Goal: Check status: Check status

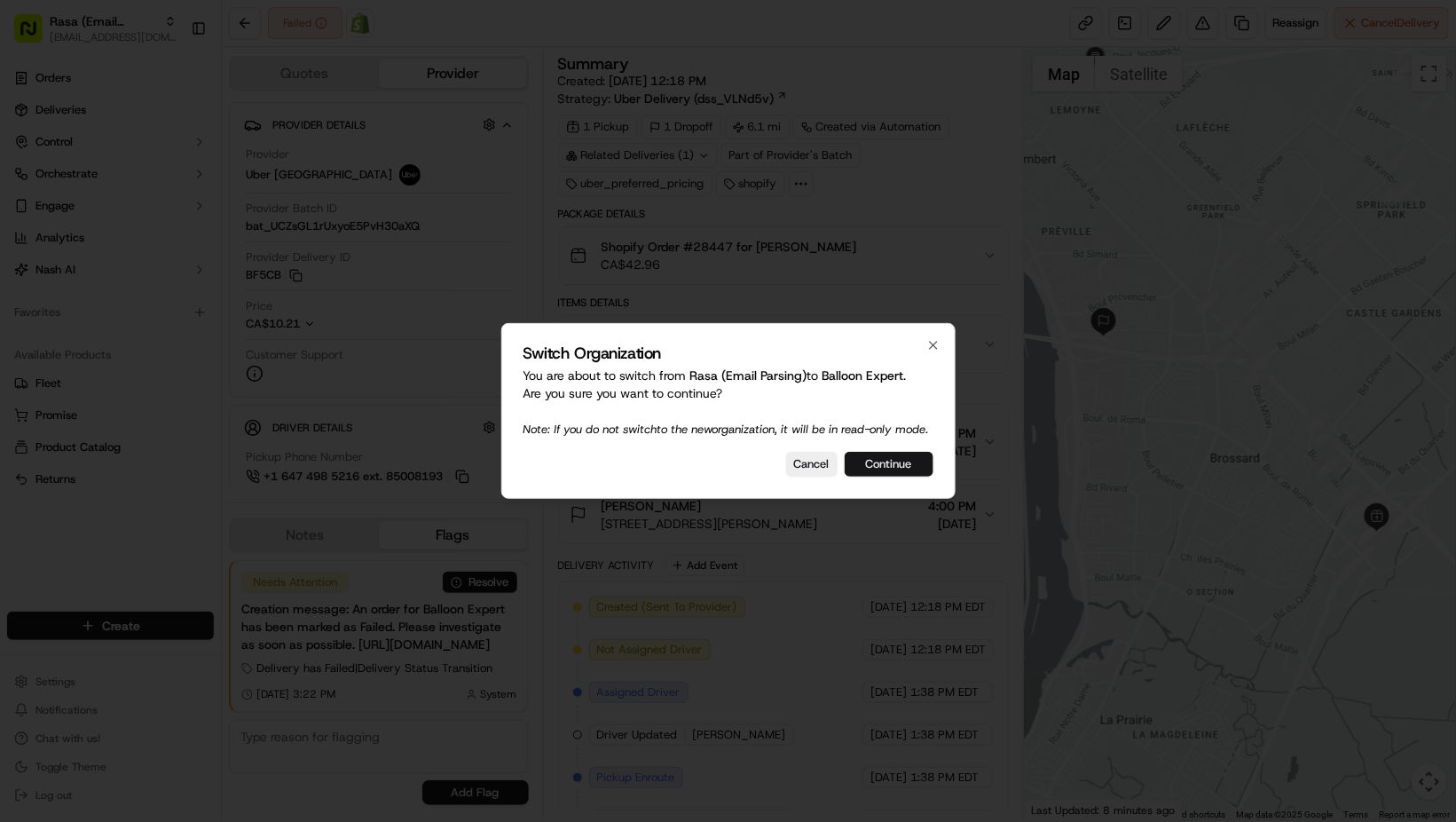
click at [878, 469] on button "Continue" at bounding box center [889, 464] width 89 height 24
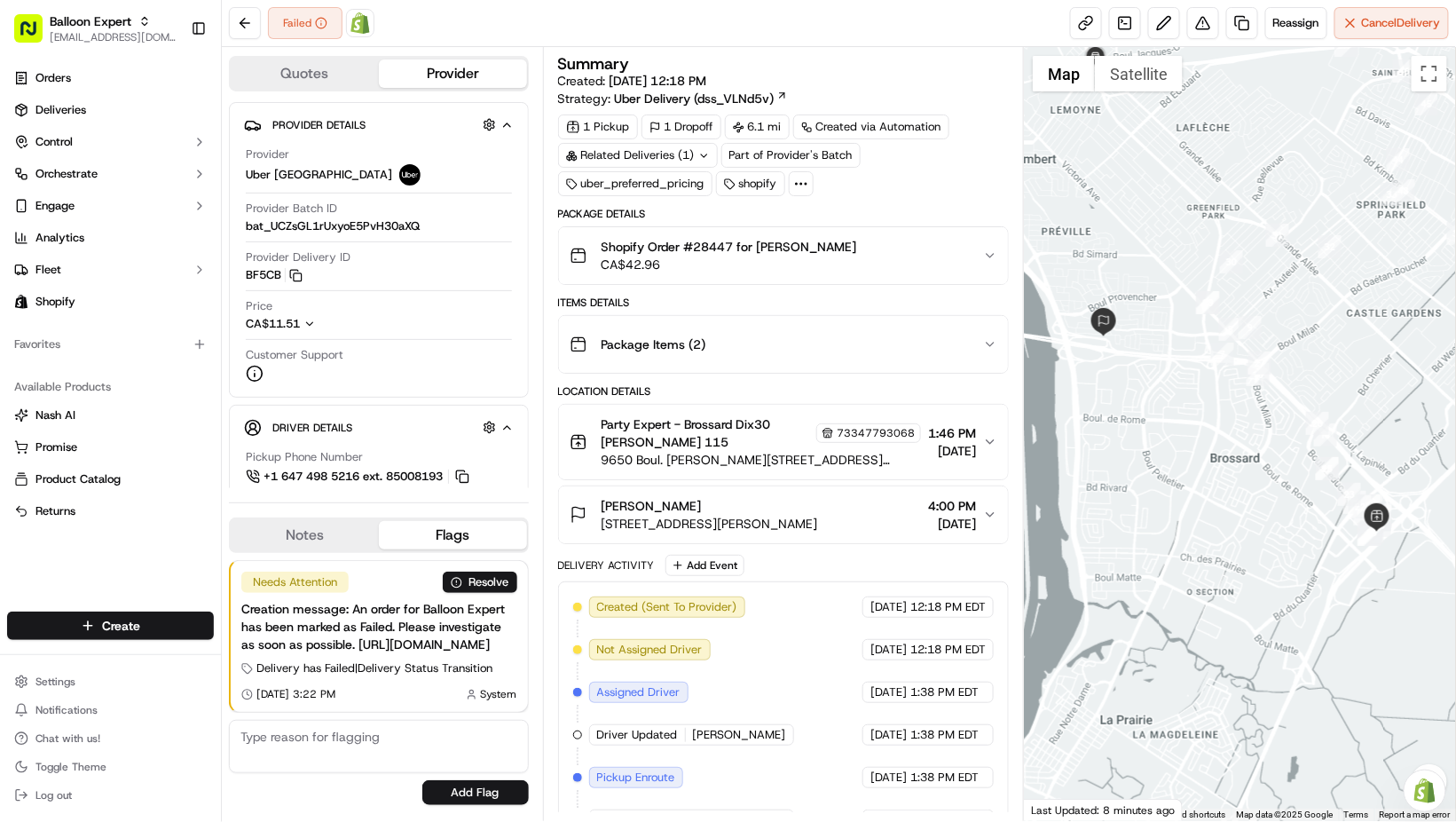
scroll to position [206, 0]
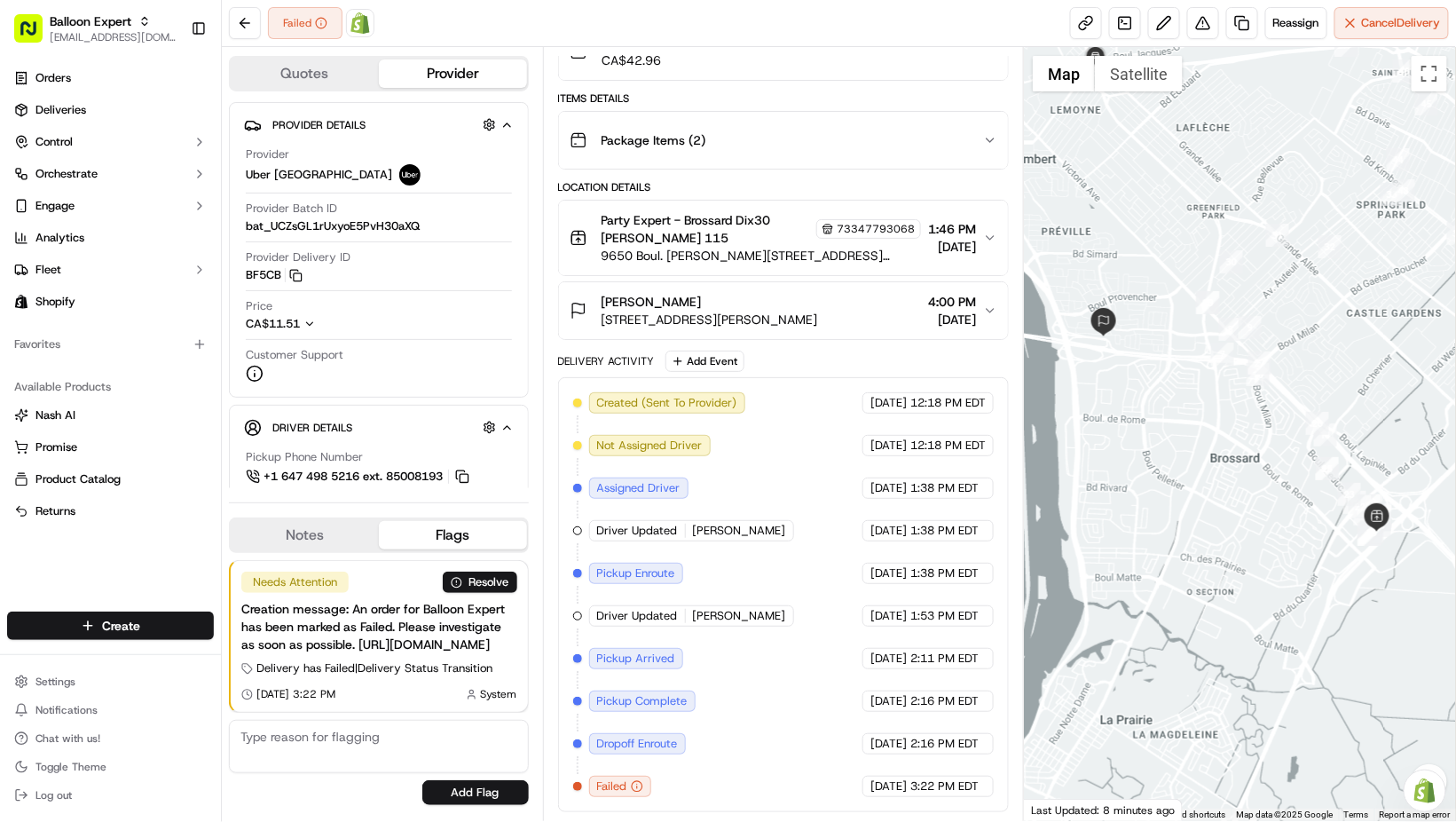
click at [818, 319] on span "[STREET_ADDRESS][PERSON_NAME]" at bounding box center [709, 319] width 217 height 18
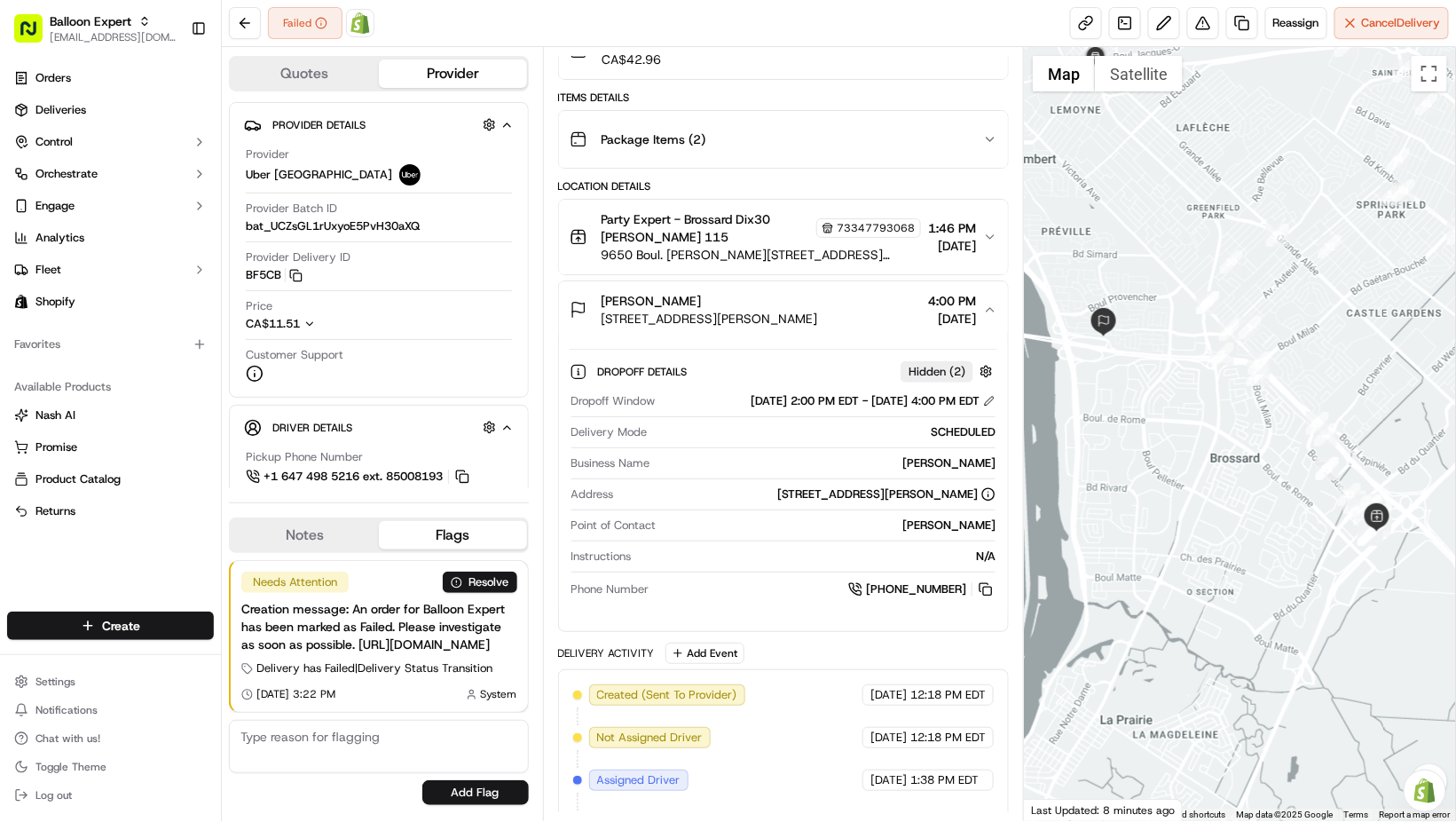
click at [818, 319] on span "[STREET_ADDRESS][PERSON_NAME]" at bounding box center [709, 318] width 217 height 18
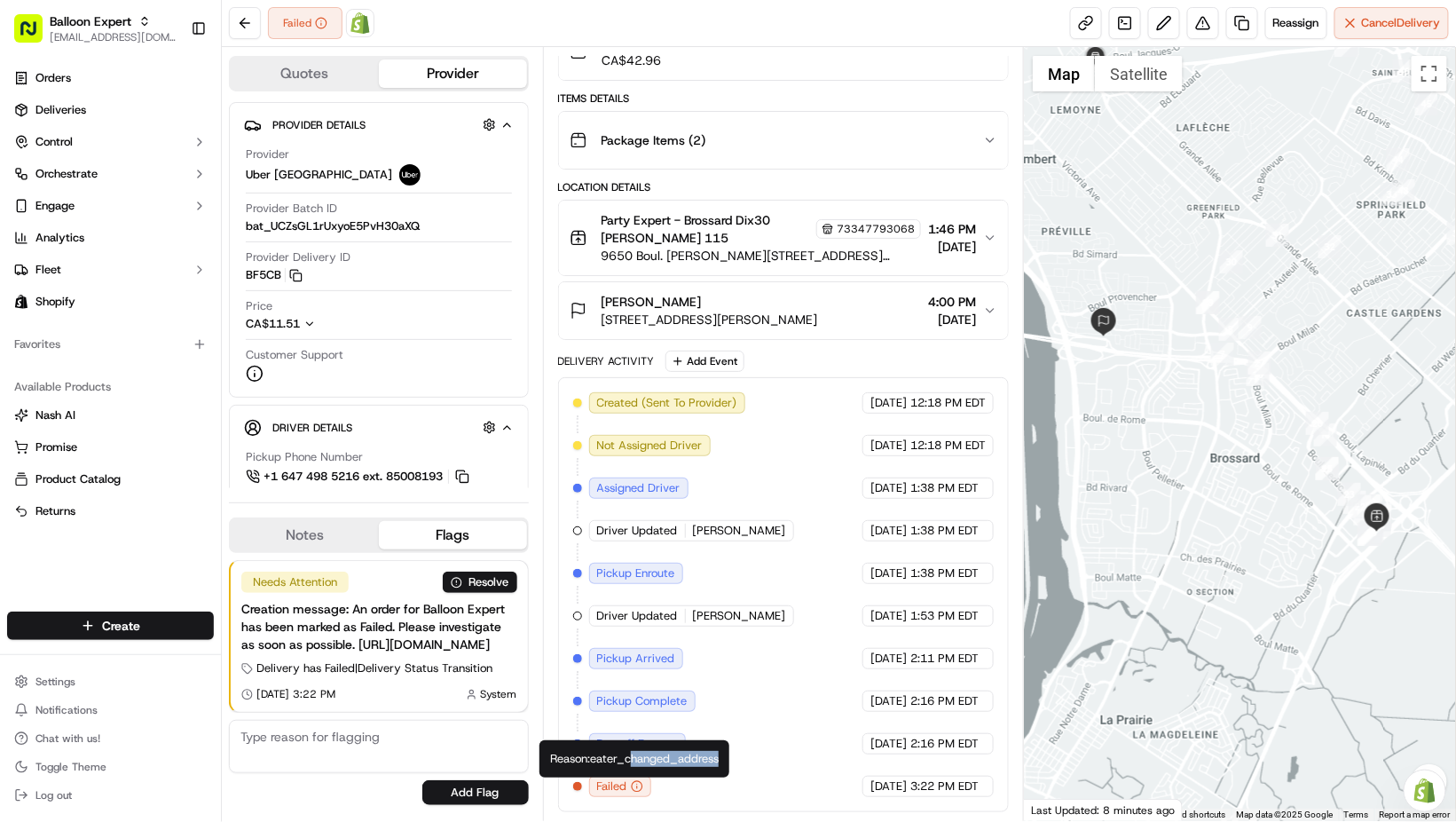
drag, startPoint x: 632, startPoint y: 759, endPoint x: 732, endPoint y: 756, distance: 100.0
click at [730, 756] on div "Reason: eater_changed_address Reason: eater_changed_address" at bounding box center [634, 759] width 190 height 38
click at [659, 756] on div "Reason: eater_changed_address Reason: eater_changed_address" at bounding box center [634, 759] width 190 height 38
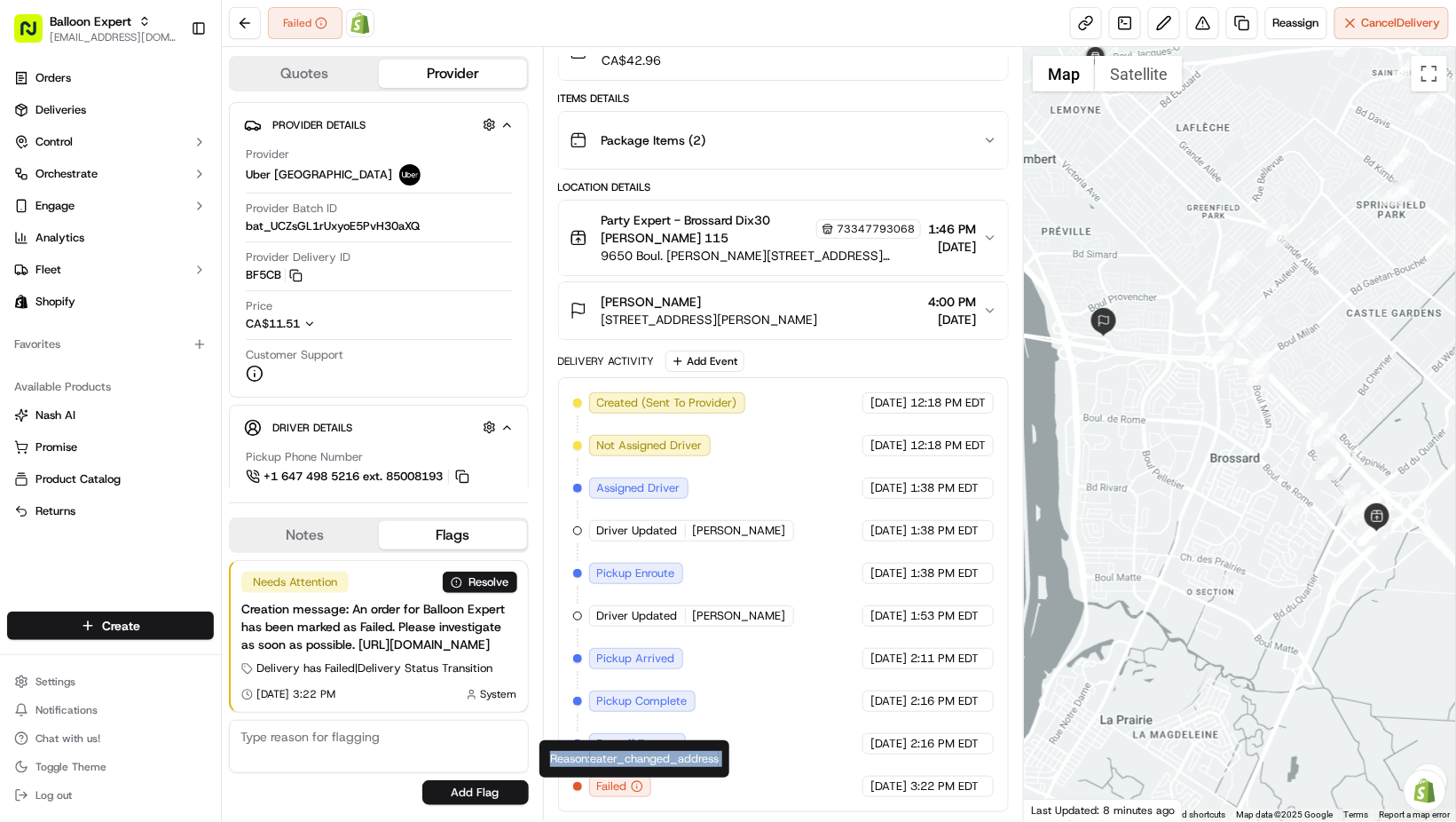
click at [659, 756] on div "Reason: eater_changed_address Reason: eater_changed_address" at bounding box center [634, 759] width 190 height 38
click at [677, 761] on div "Reason: eater_changed_address Reason: eater_changed_address" at bounding box center [634, 759] width 190 height 38
click at [704, 759] on div "Reason: eater_changed_address Reason: eater_changed_address" at bounding box center [634, 759] width 190 height 38
drag, startPoint x: 727, startPoint y: 757, endPoint x: 594, endPoint y: 767, distance: 133.4
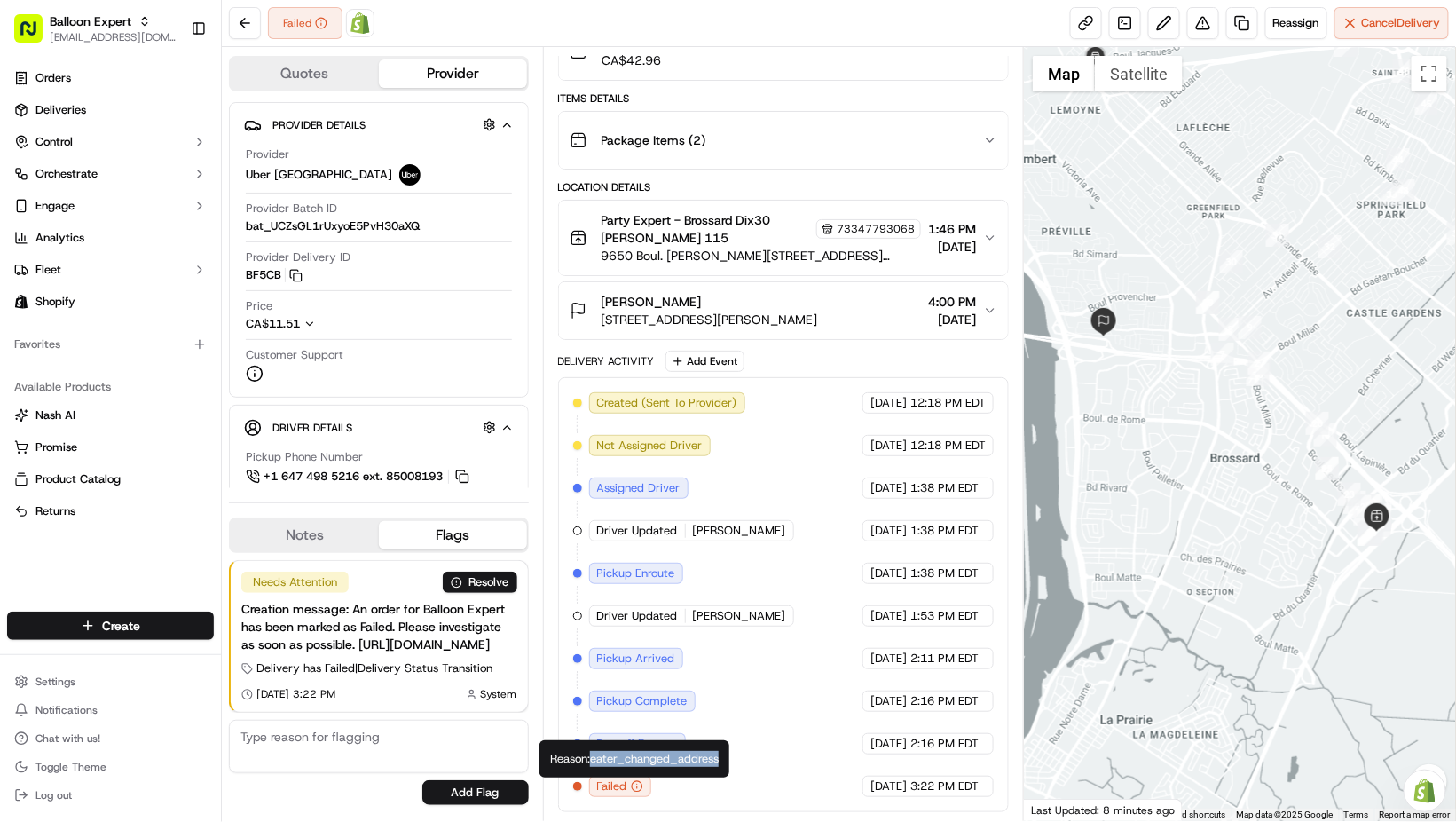
click at [594, 767] on div "Reason: eater_changed_address Reason: eater_changed_address" at bounding box center [634, 759] width 190 height 38
copy div "eater_changed_address"
click at [302, 522] on button "Notes" at bounding box center [305, 535] width 148 height 28
